Goal: Task Accomplishment & Management: Use online tool/utility

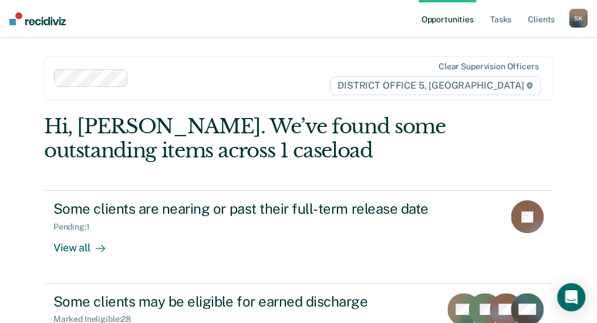
click at [22, 273] on div "Opportunities Tasks Client s [PERSON_NAME] [PERSON_NAME] Profile How it works L…" at bounding box center [298, 161] width 597 height 323
click at [502, 18] on link "Tasks" at bounding box center [501, 19] width 26 height 38
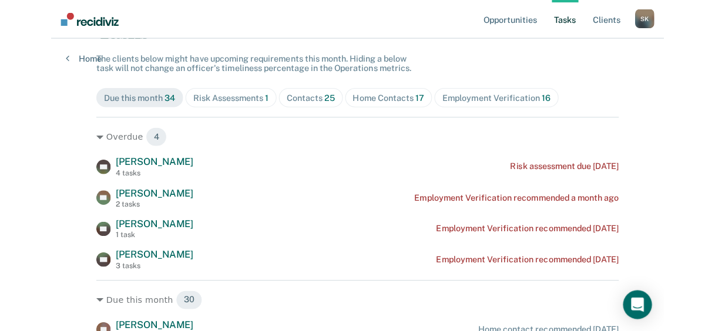
scroll to position [94, 0]
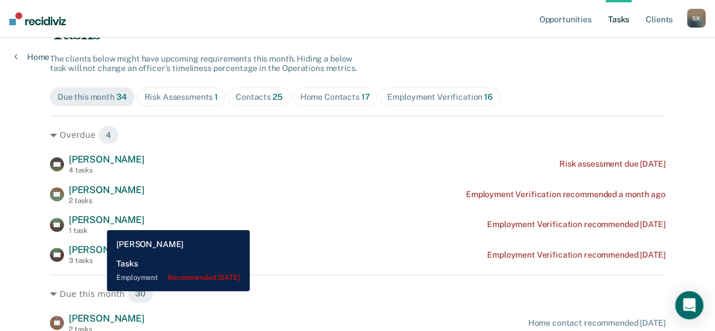
click at [98, 221] on span "[PERSON_NAME]" at bounding box center [107, 219] width 76 height 11
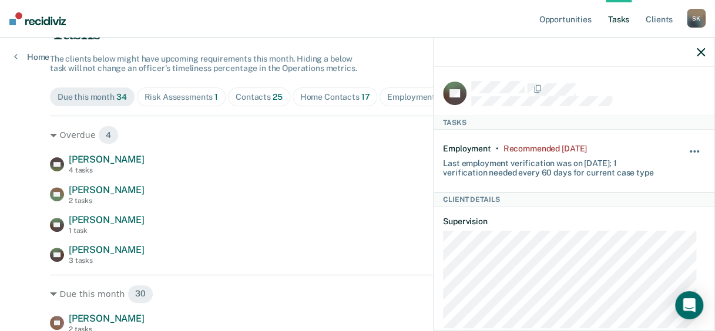
click at [606, 150] on span "button" at bounding box center [694, 151] width 2 height 2
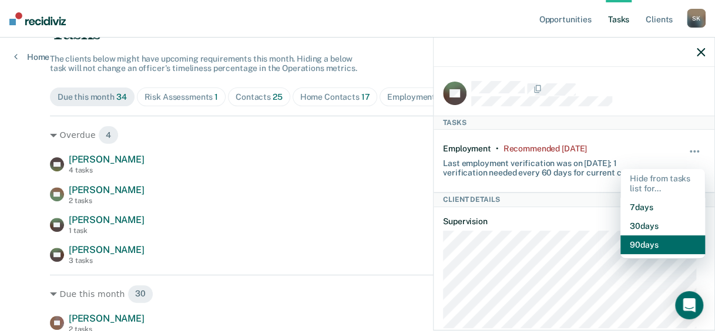
click at [606, 243] on button "90 days" at bounding box center [662, 245] width 85 height 19
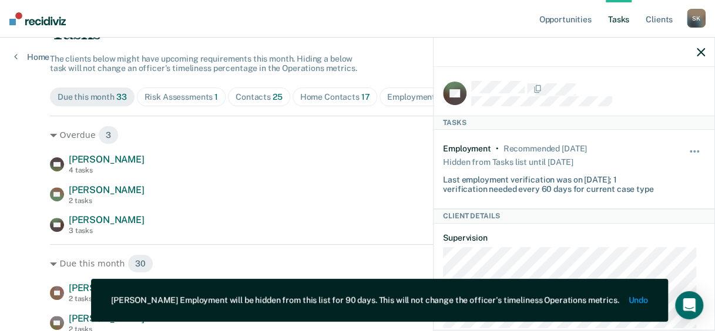
click at [606, 49] on div at bounding box center [573, 52] width 281 height 29
click at [606, 51] on icon "button" at bounding box center [701, 52] width 8 height 8
